Goal: Transaction & Acquisition: Purchase product/service

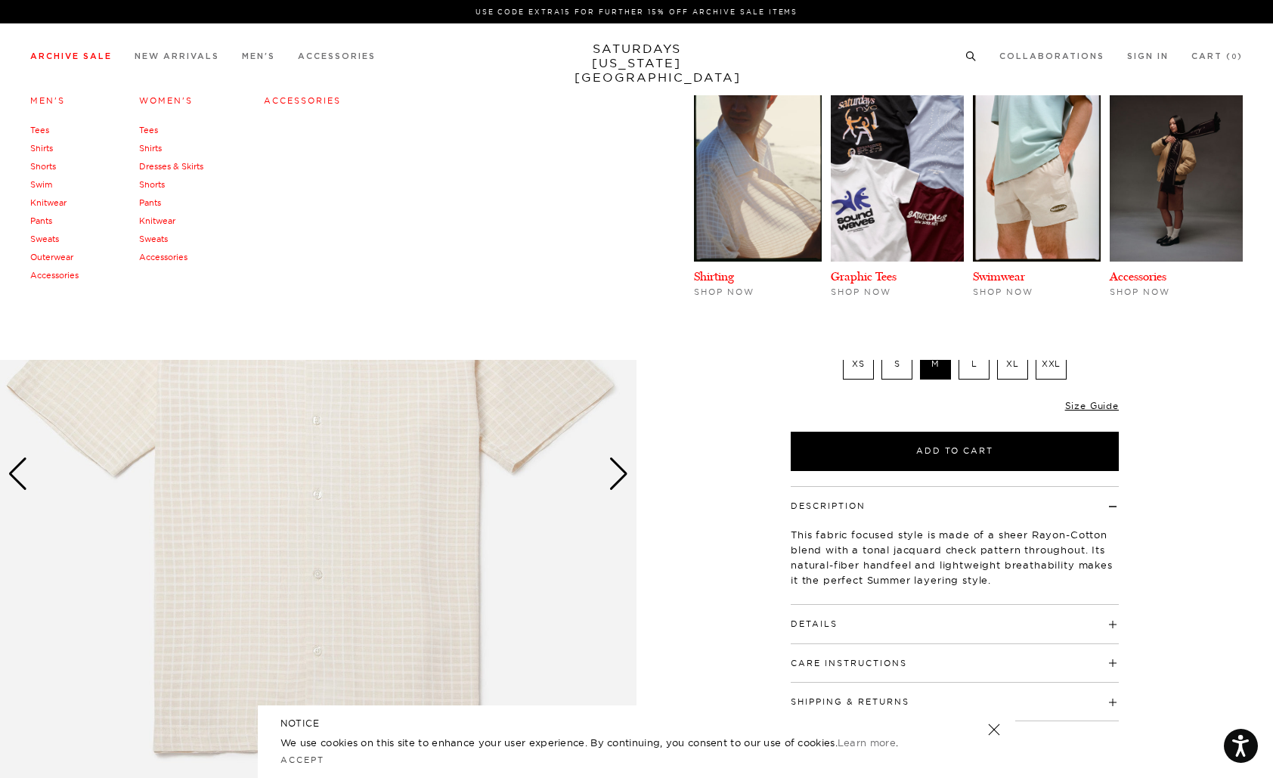
click at [45, 150] on link "Shirts" at bounding box center [41, 148] width 23 height 11
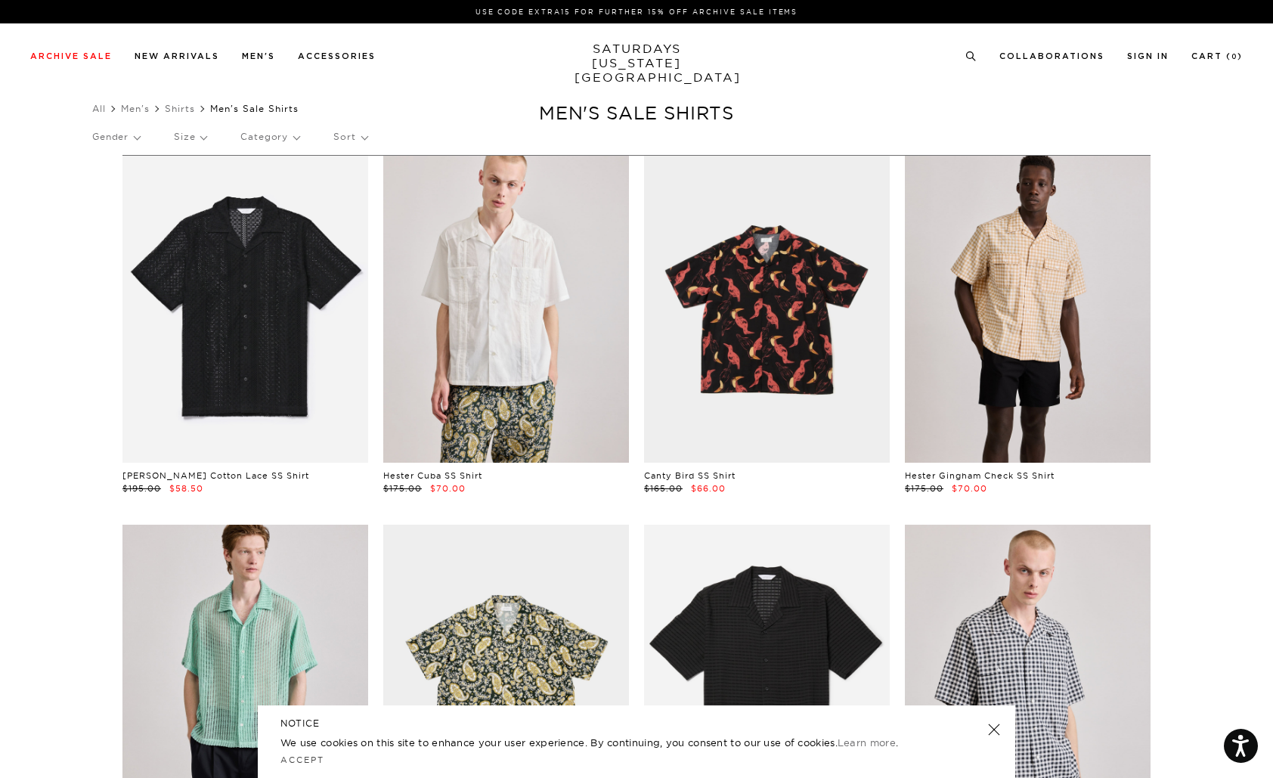
click at [360, 135] on p "Sort" at bounding box center [349, 136] width 33 height 35
click at [403, 227] on p "Price (Lowest-highest)" at bounding box center [391, 228] width 116 height 20
